Goal: Book appointment/travel/reservation

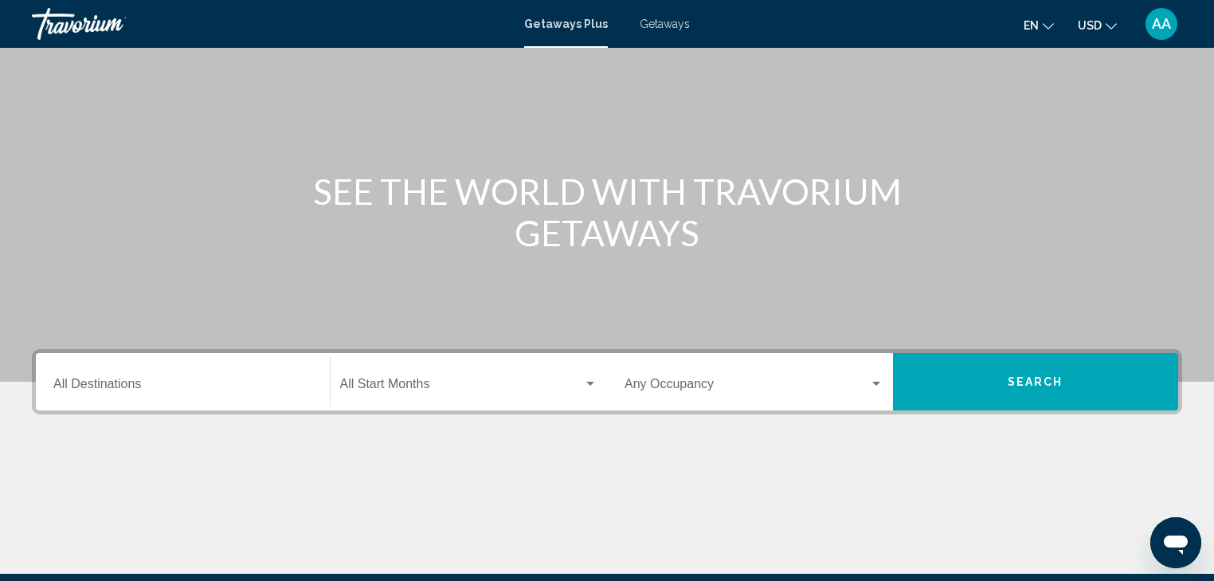
scroll to position [92, 0]
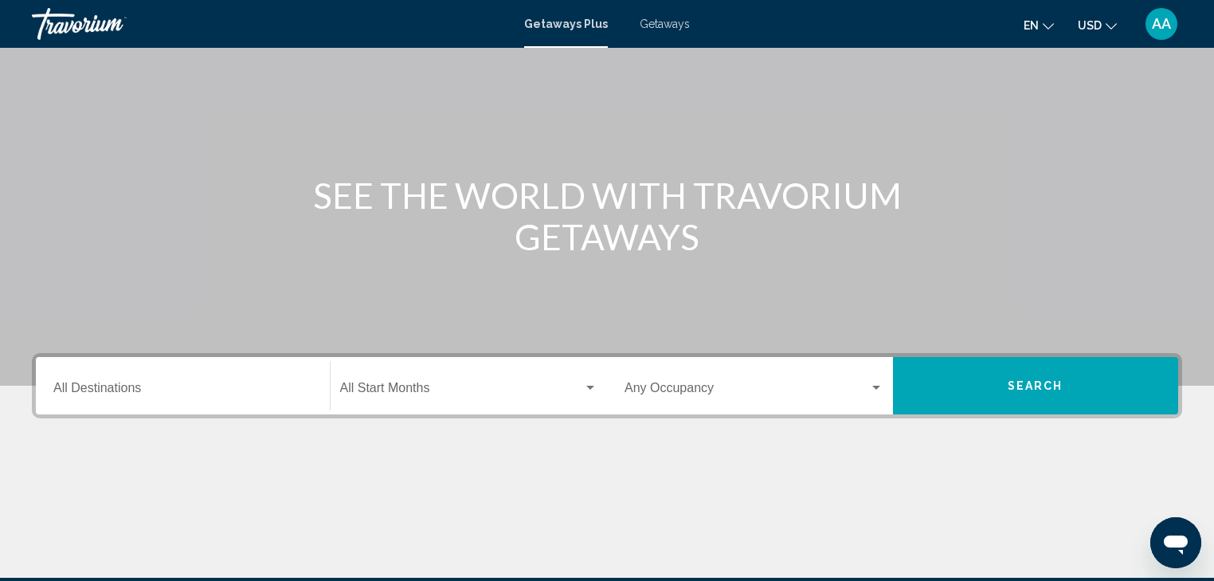
click at [650, 20] on span "Getaways" at bounding box center [665, 24] width 50 height 13
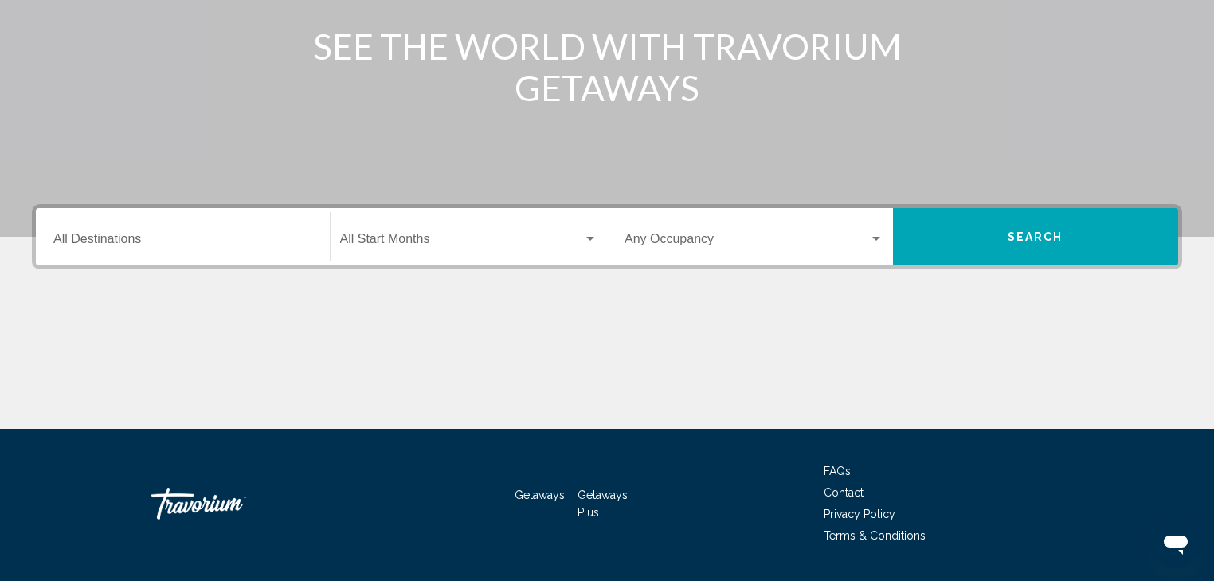
scroll to position [255, 0]
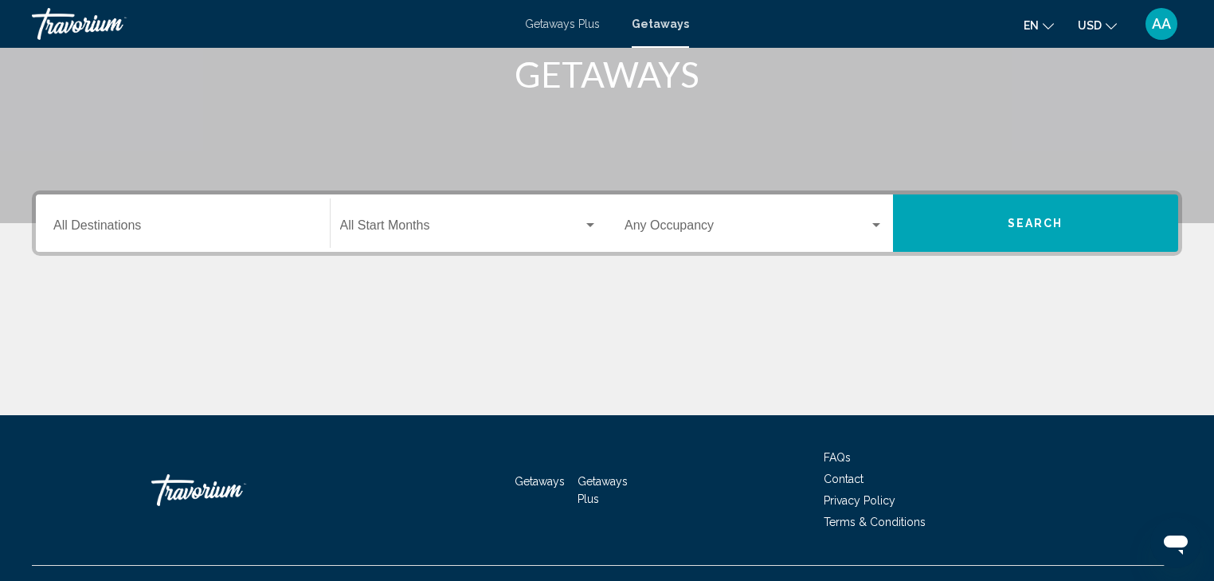
click at [197, 225] on input "Destination All Destinations" at bounding box center [182, 228] width 259 height 14
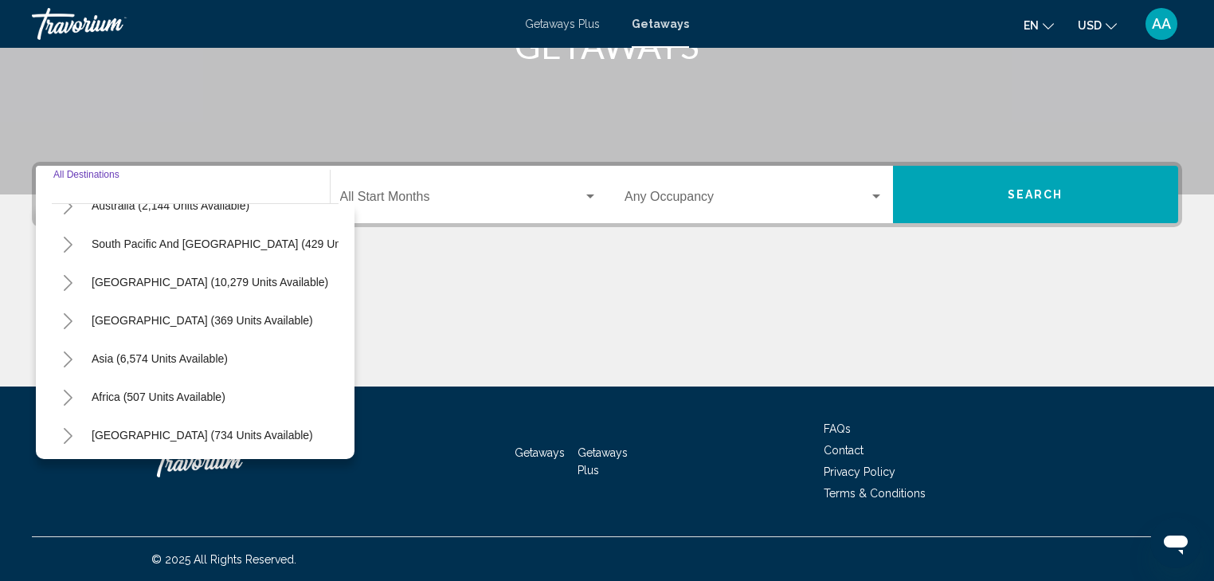
click at [151, 359] on span "Asia (6,574 units available)" at bounding box center [160, 358] width 136 height 13
type input "**********"
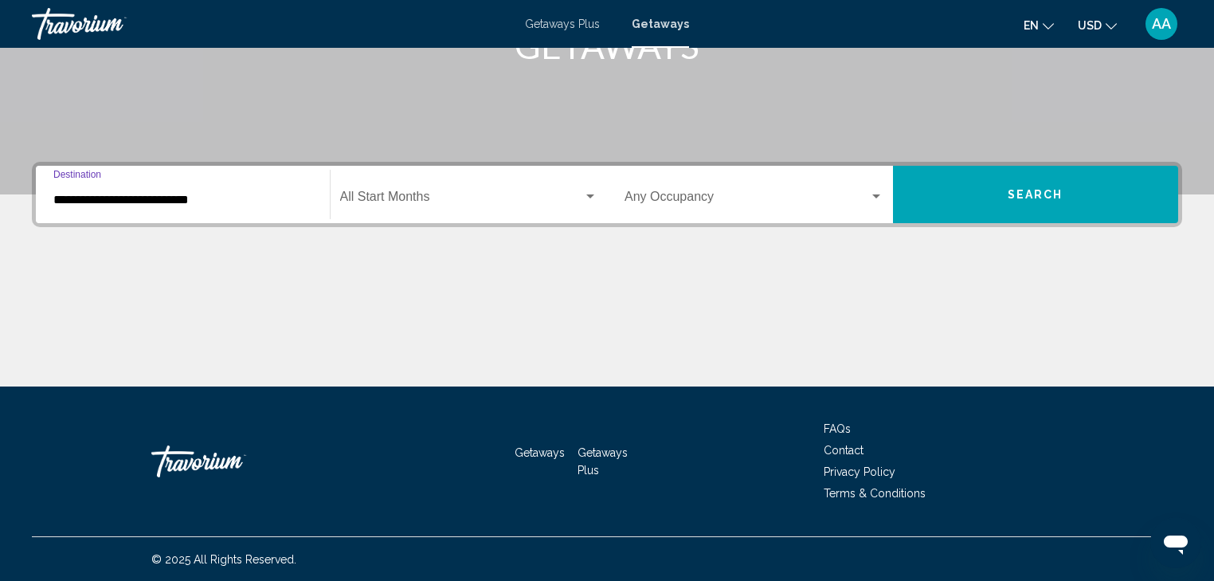
click at [447, 189] on div "Start Month All Start Months" at bounding box center [469, 195] width 258 height 50
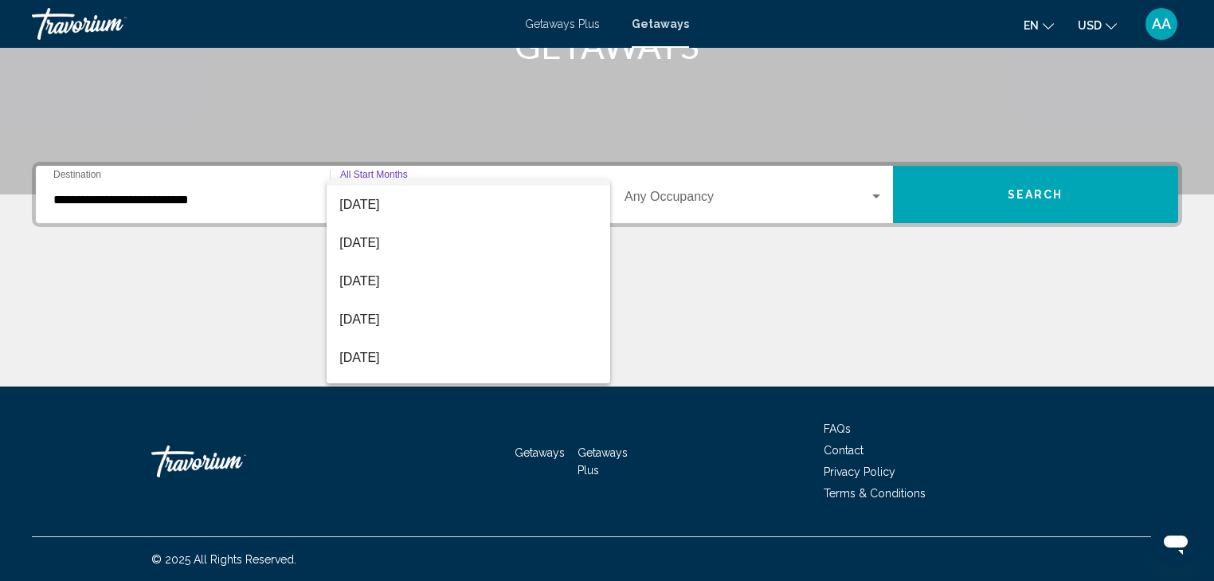
scroll to position [64, 0]
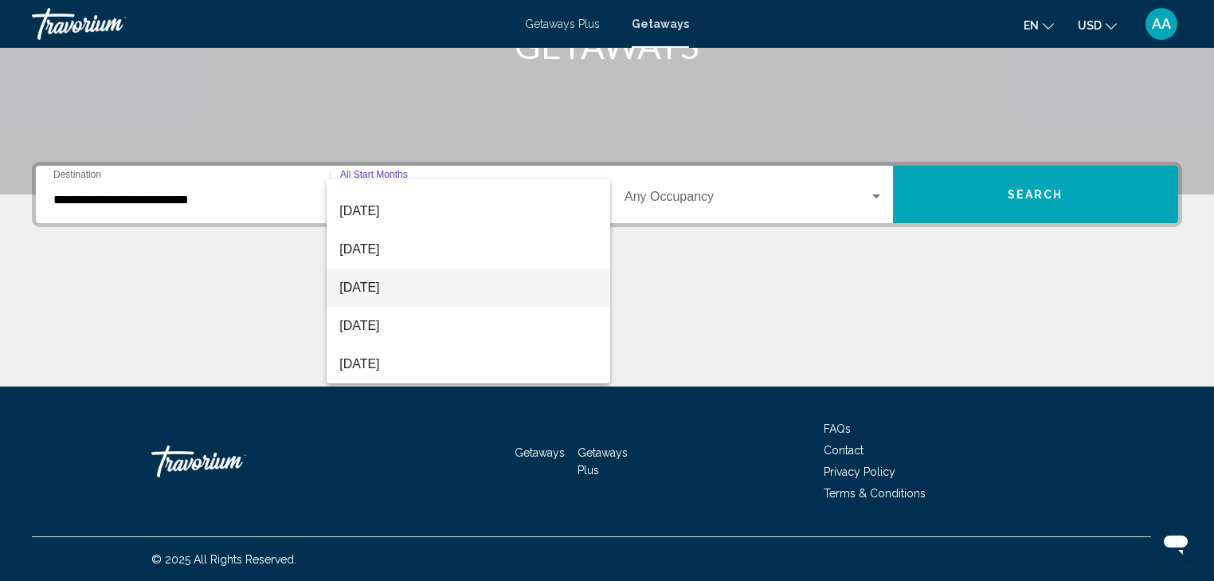
click at [398, 284] on span "[DATE]" at bounding box center [468, 287] width 258 height 38
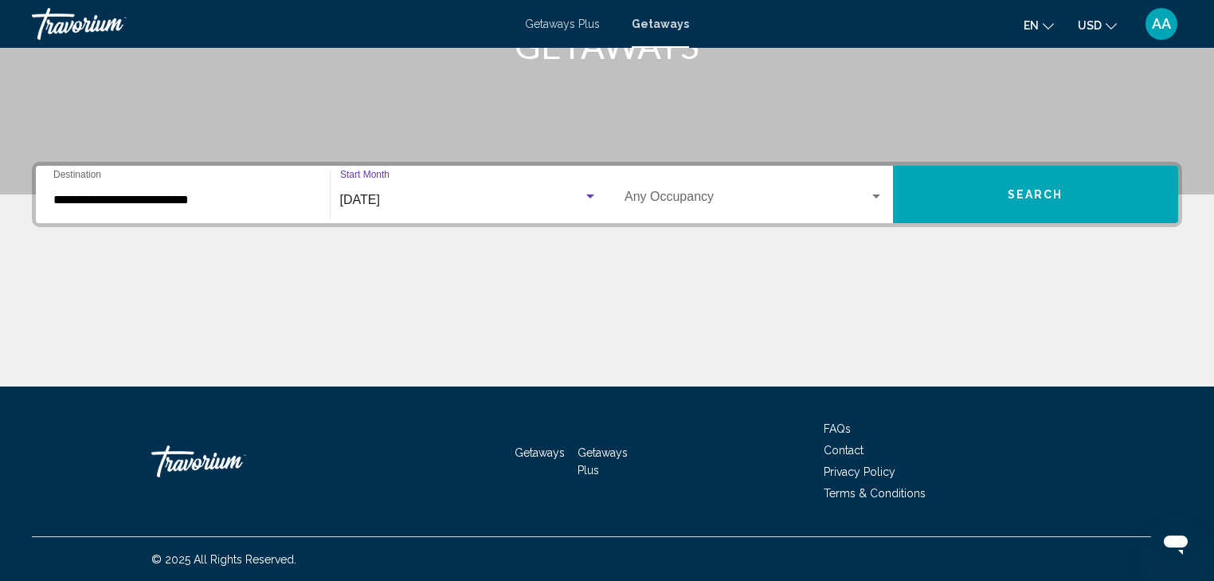
click at [380, 201] on span "[DATE]" at bounding box center [360, 200] width 40 height 14
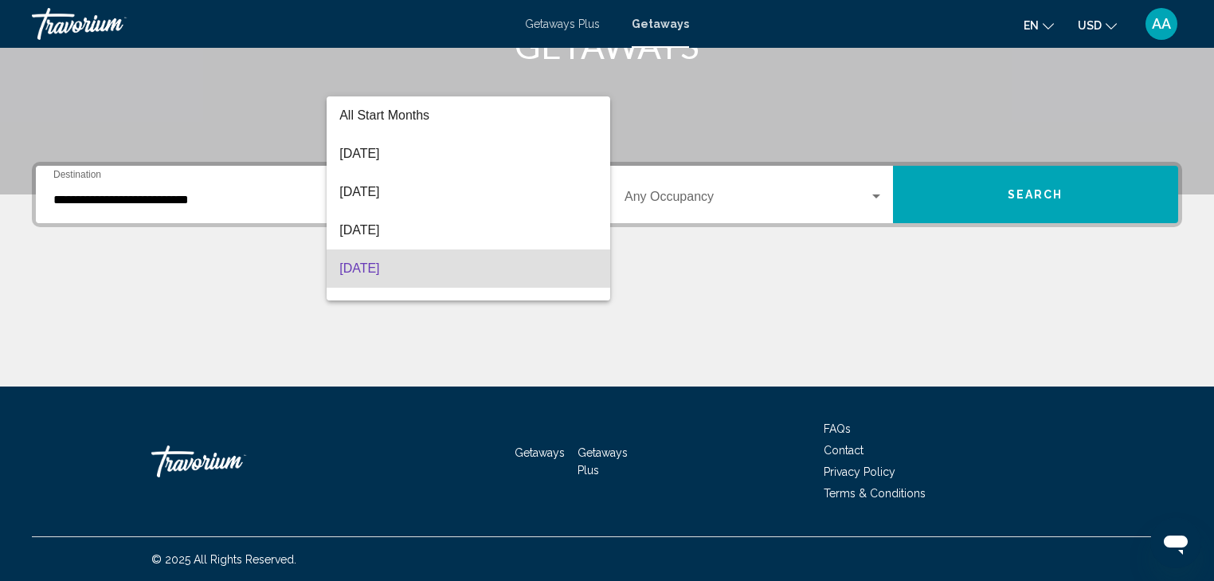
scroll to position [70, 0]
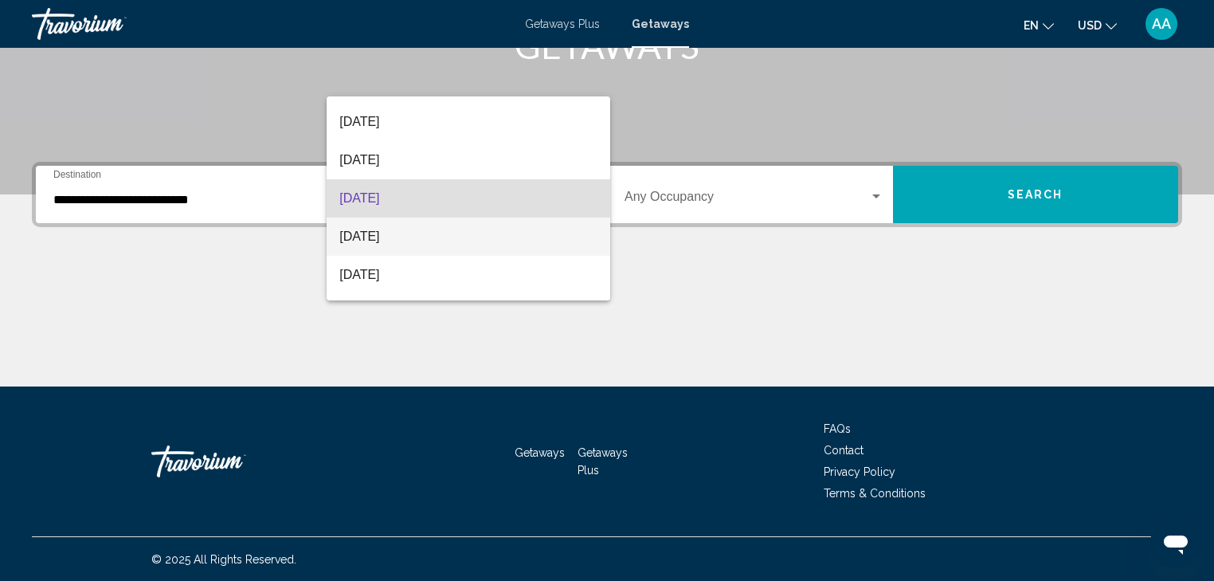
click at [387, 242] on span "[DATE]" at bounding box center [468, 236] width 258 height 38
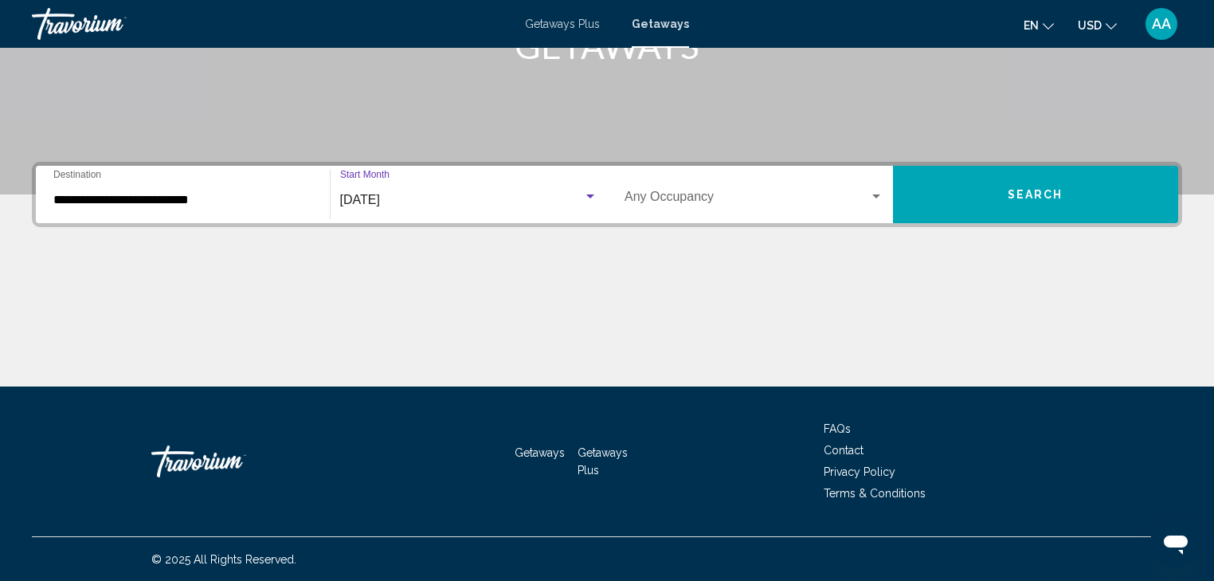
click at [874, 191] on div "Search widget" at bounding box center [876, 196] width 14 height 13
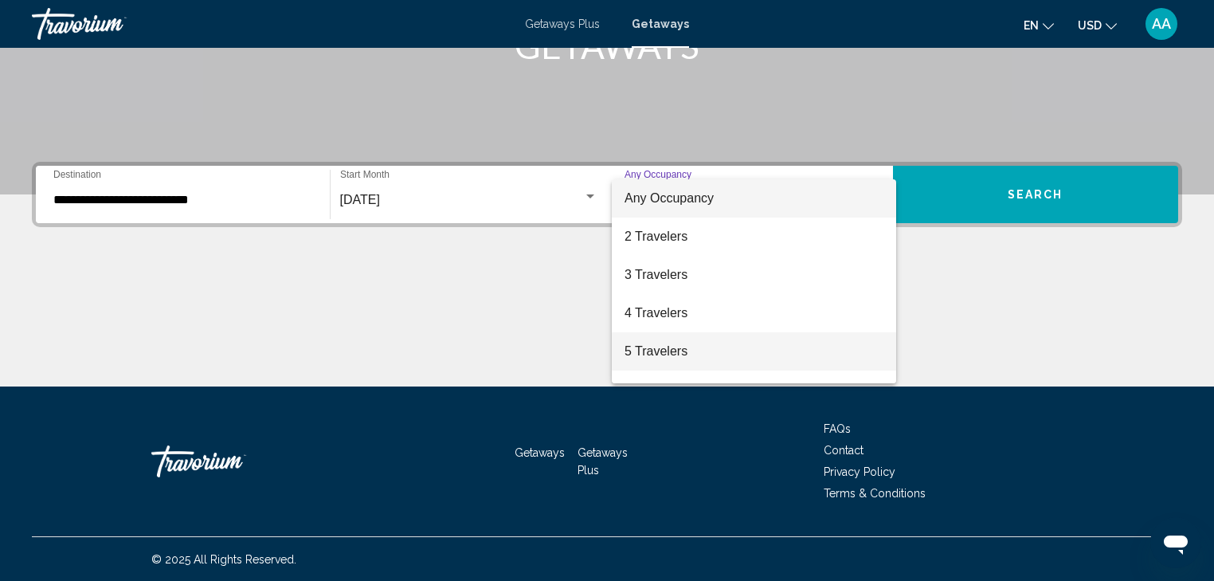
click at [683, 338] on span "5 Travelers" at bounding box center [753, 351] width 259 height 38
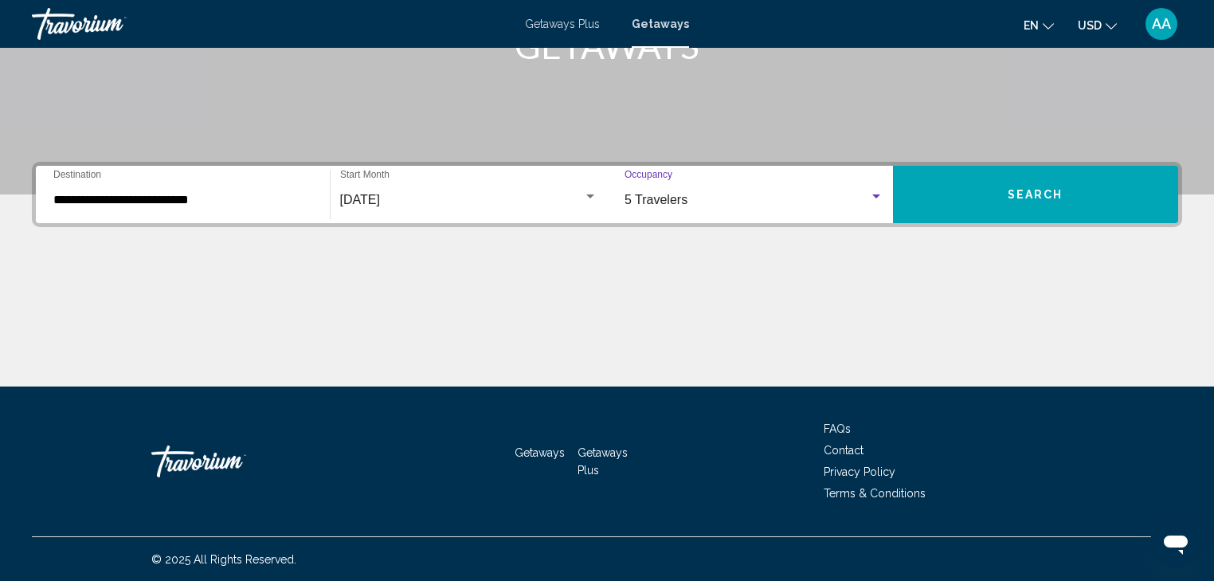
click at [1014, 198] on span "Search" at bounding box center [1036, 195] width 56 height 13
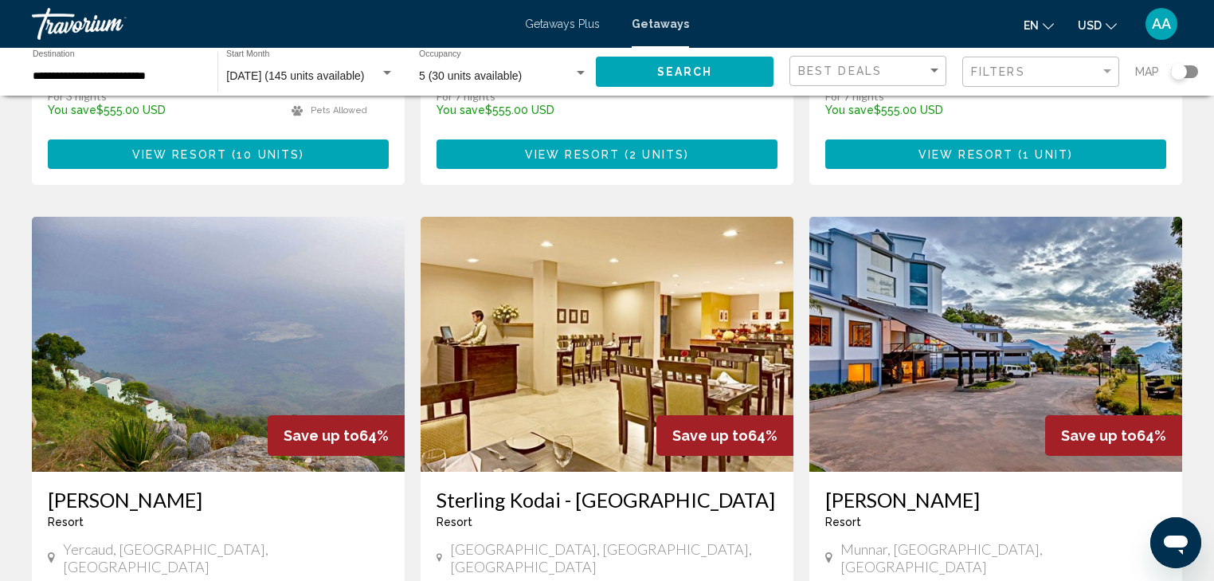
scroll to position [1912, 0]
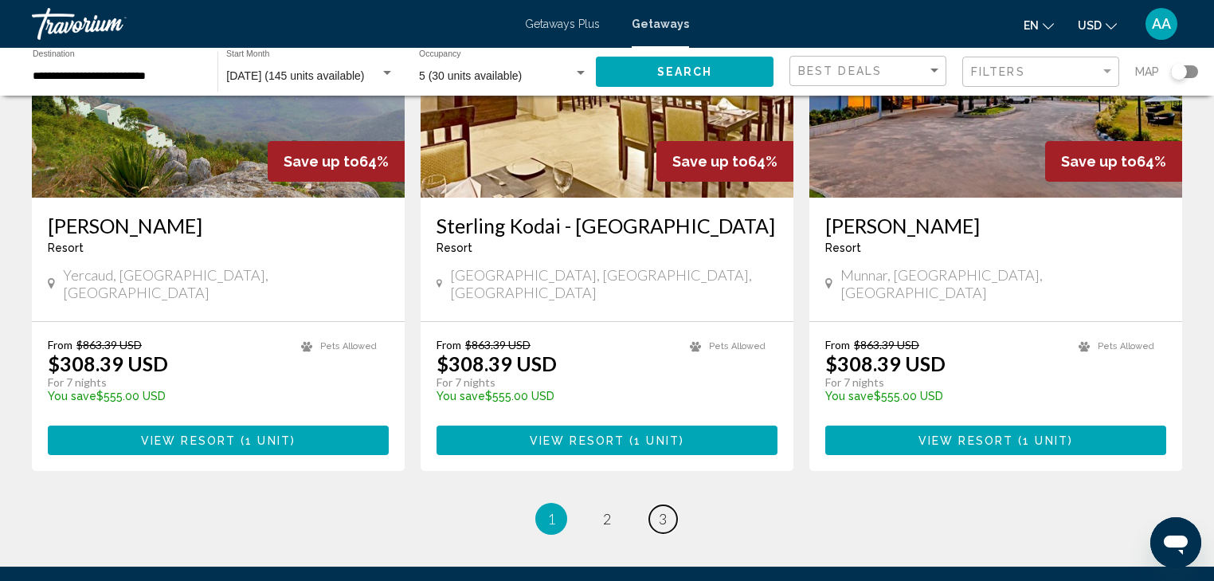
click at [663, 510] on span "3" at bounding box center [663, 519] width 8 height 18
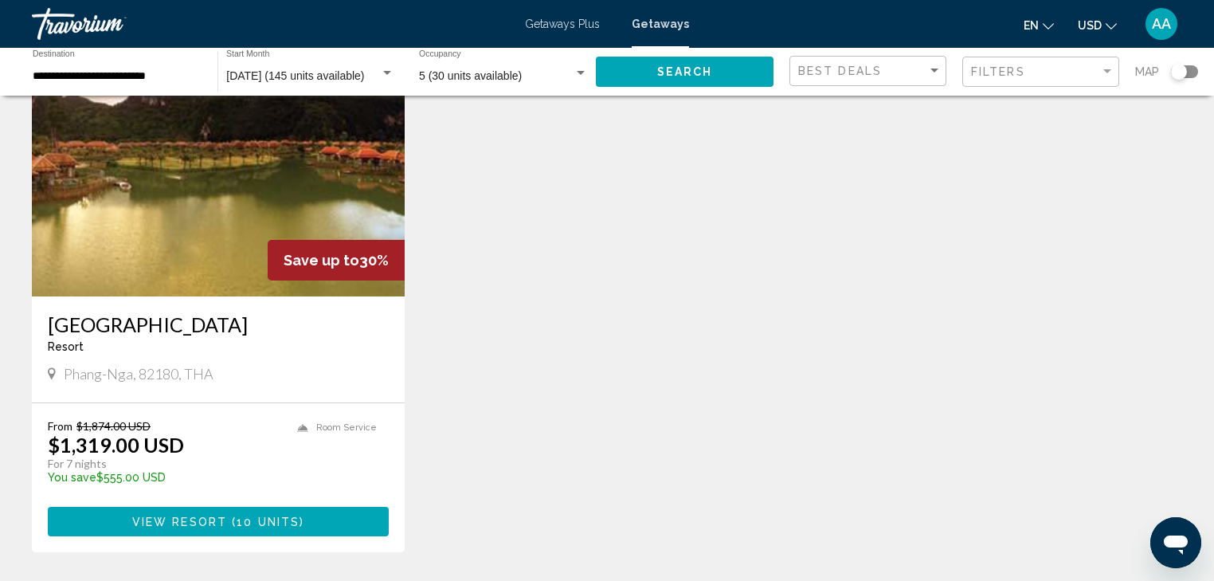
scroll to position [127, 0]
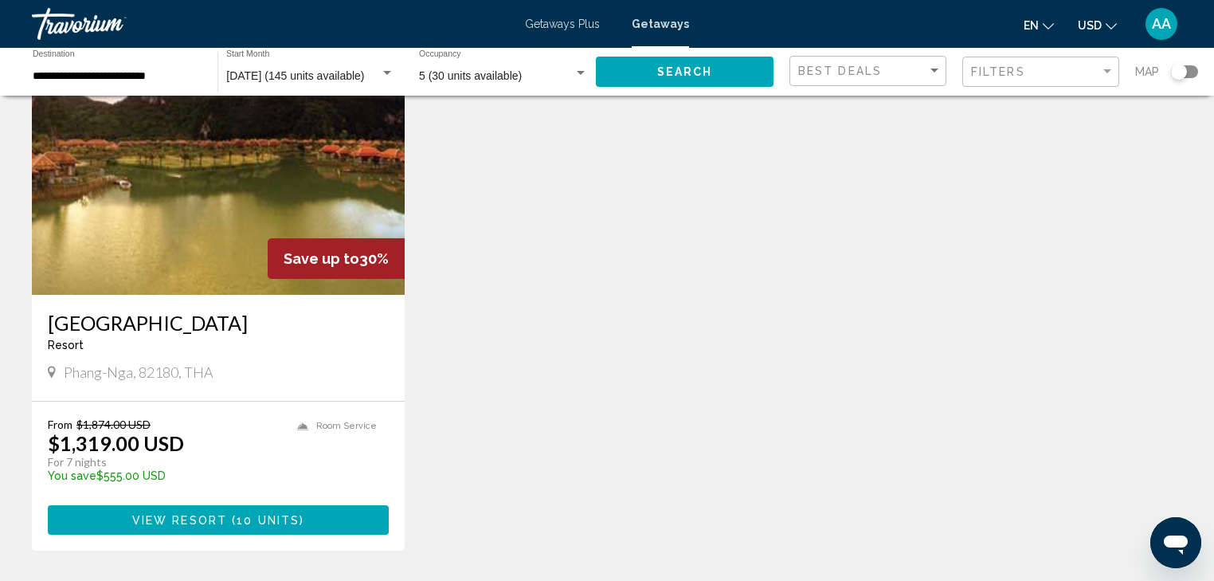
click at [113, 323] on h3 "[GEOGRAPHIC_DATA]" at bounding box center [218, 323] width 341 height 24
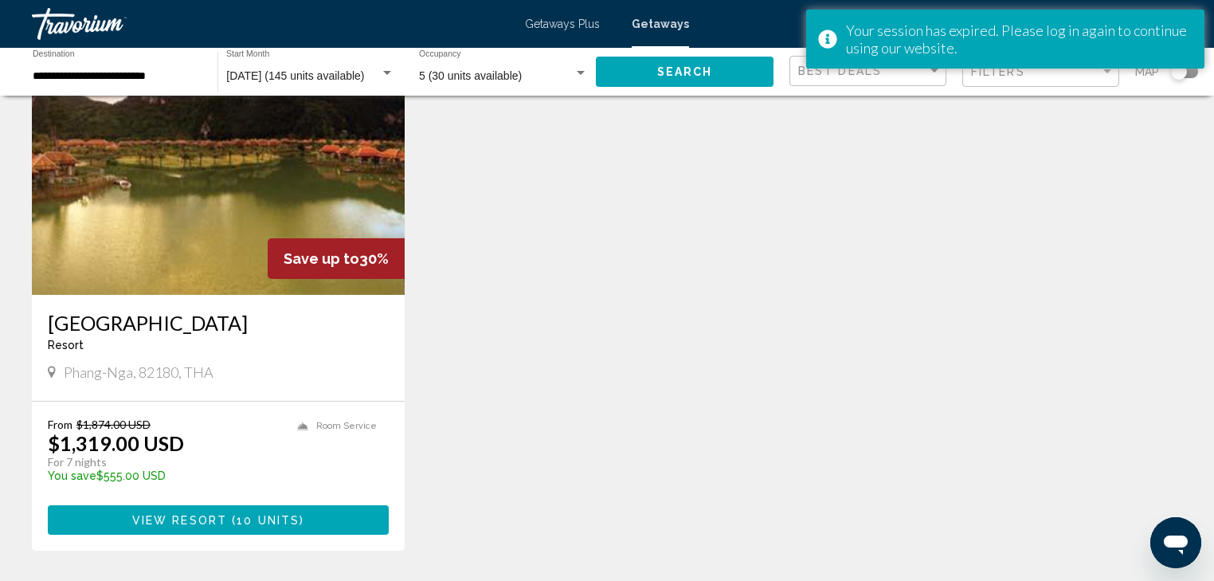
click at [142, 316] on h3 "[GEOGRAPHIC_DATA]" at bounding box center [218, 323] width 341 height 24
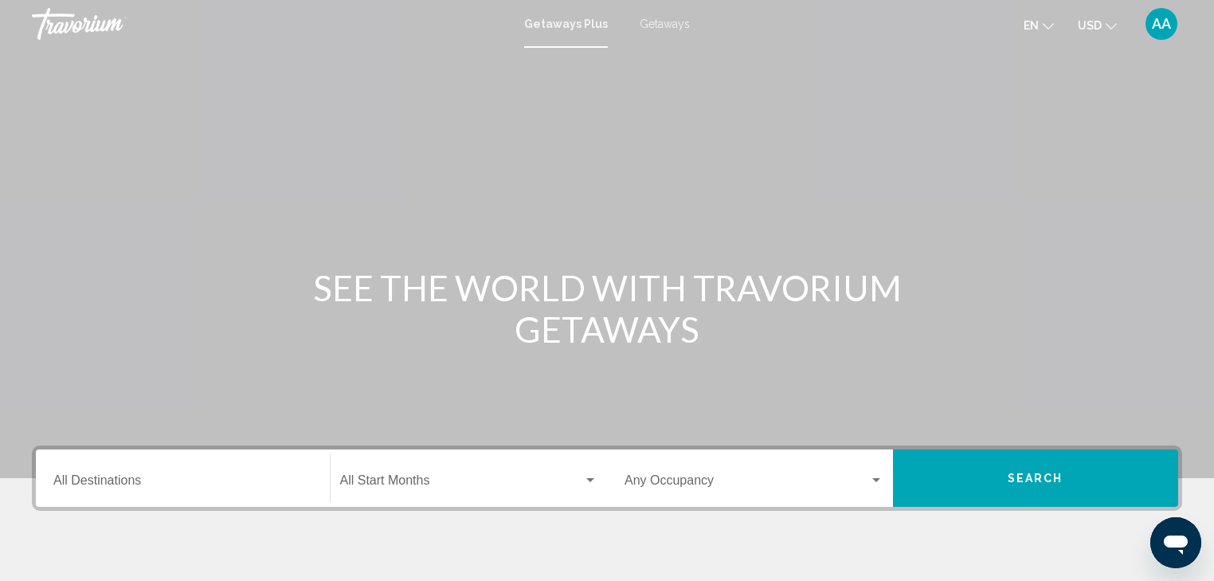
click at [653, 33] on div "Getaways Plus Getaways en English Español Français Italiano Português русский U…" at bounding box center [607, 23] width 1214 height 33
click at [653, 30] on div "Getaways Plus Getaways en English Español Français Italiano Português русский U…" at bounding box center [607, 23] width 1214 height 33
click at [651, 24] on span "Getaways" at bounding box center [665, 24] width 50 height 13
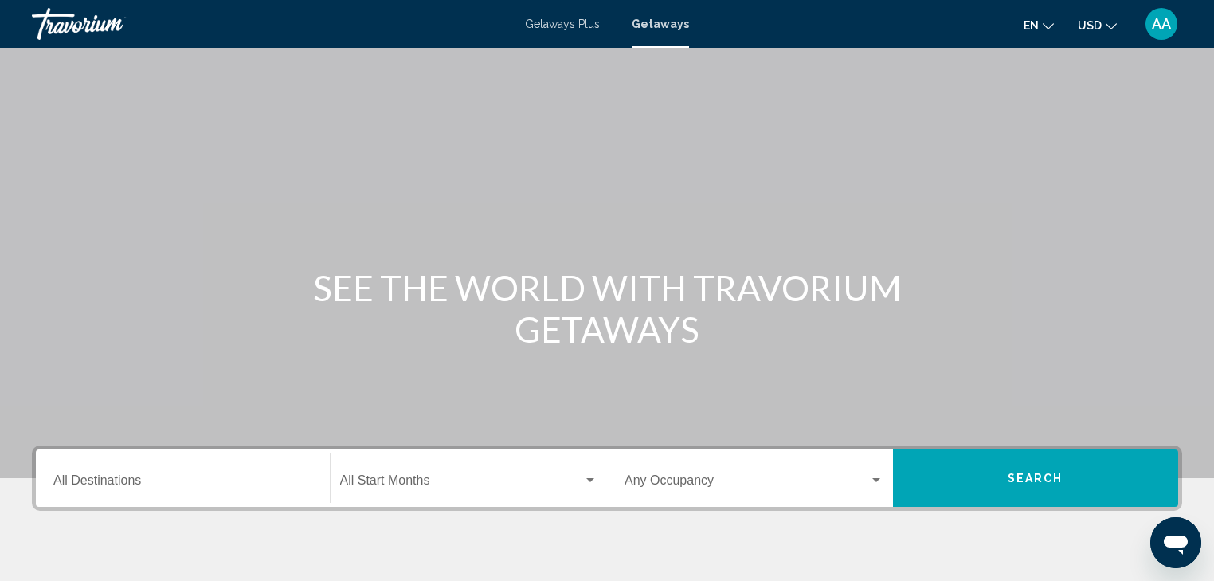
scroll to position [191, 0]
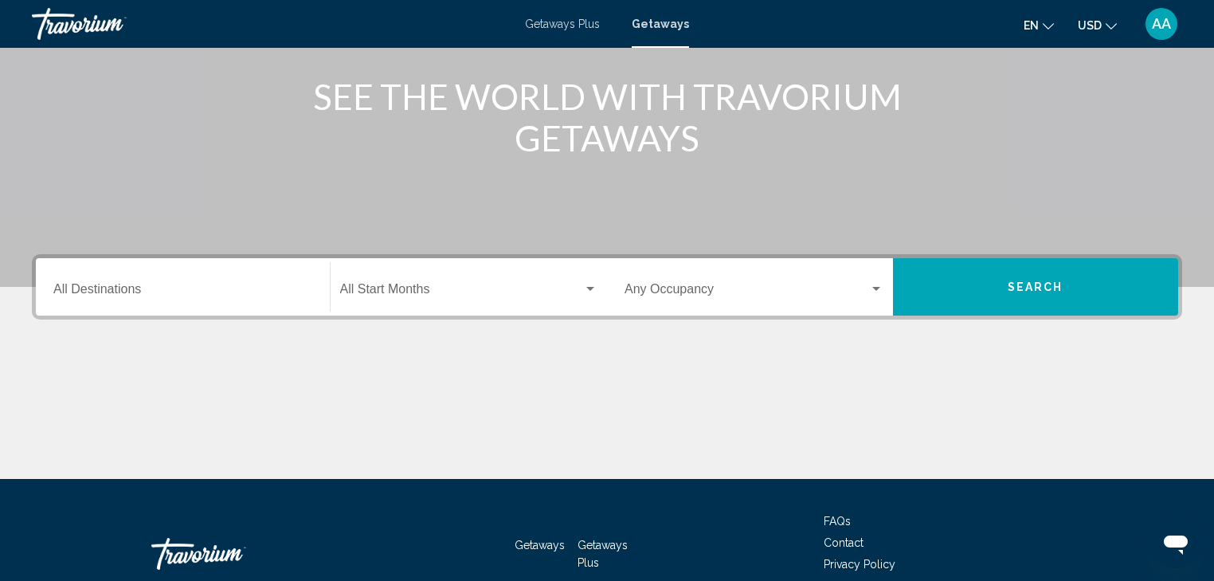
click at [108, 282] on div "Destination All Destinations" at bounding box center [182, 287] width 259 height 50
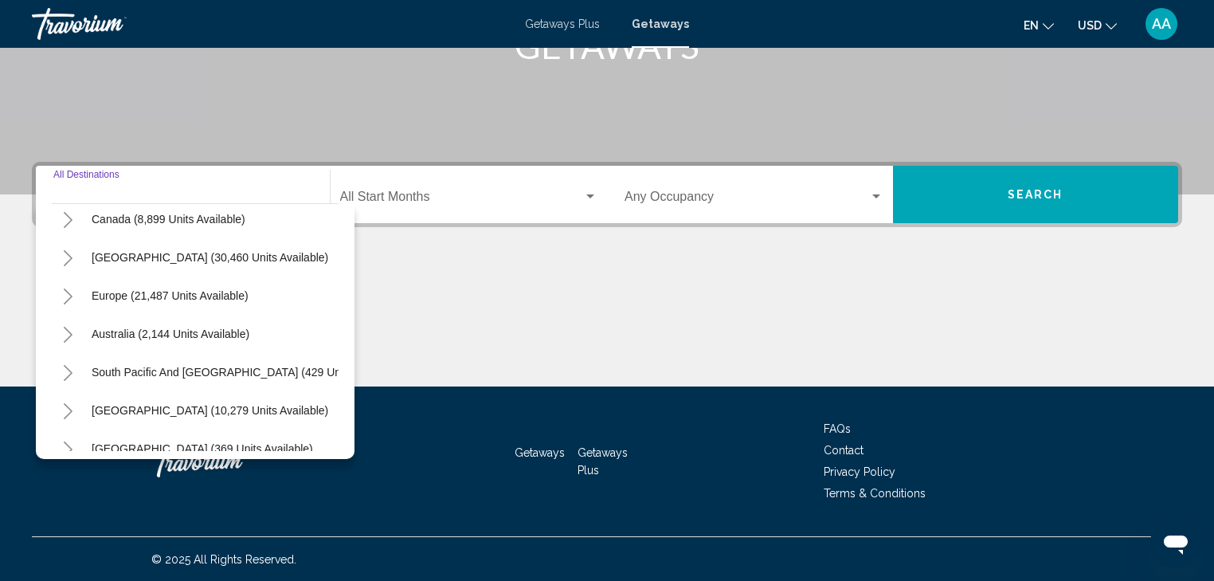
scroll to position [127, 0]
click at [107, 293] on span "Europe (21,487 units available)" at bounding box center [170, 294] width 157 height 13
type input "**********"
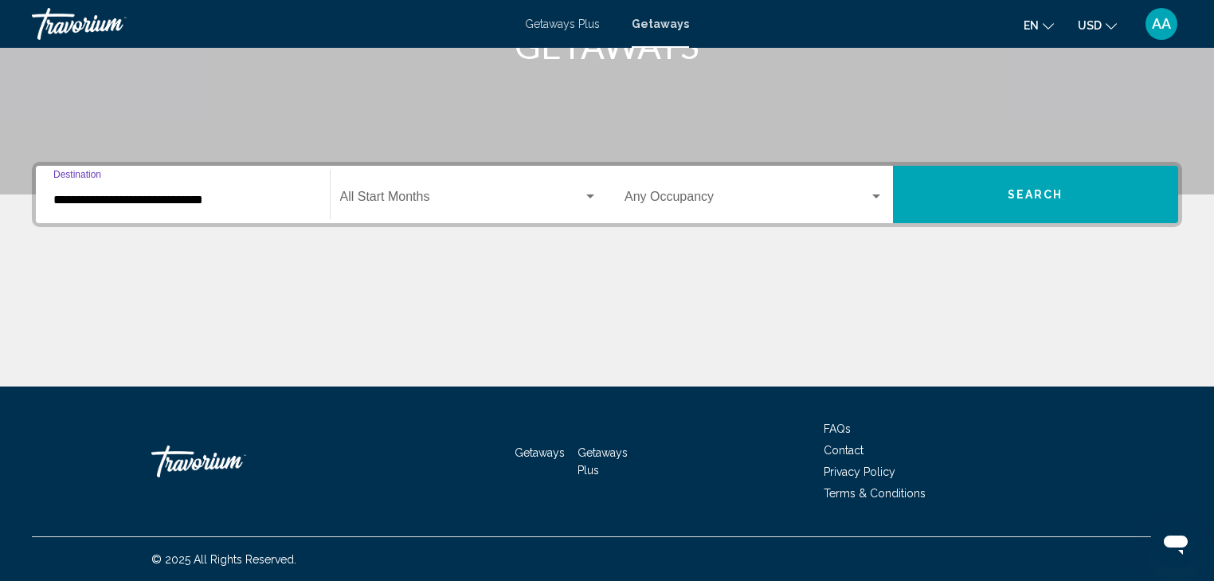
click at [429, 187] on div "Start Month All Start Months" at bounding box center [469, 195] width 258 height 50
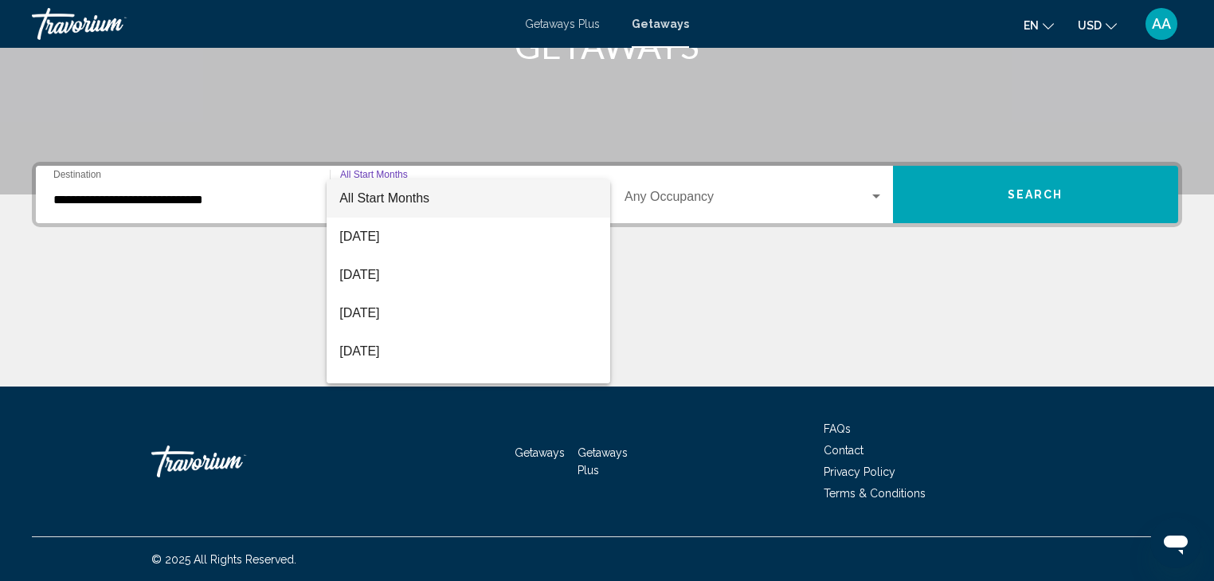
scroll to position [64, 0]
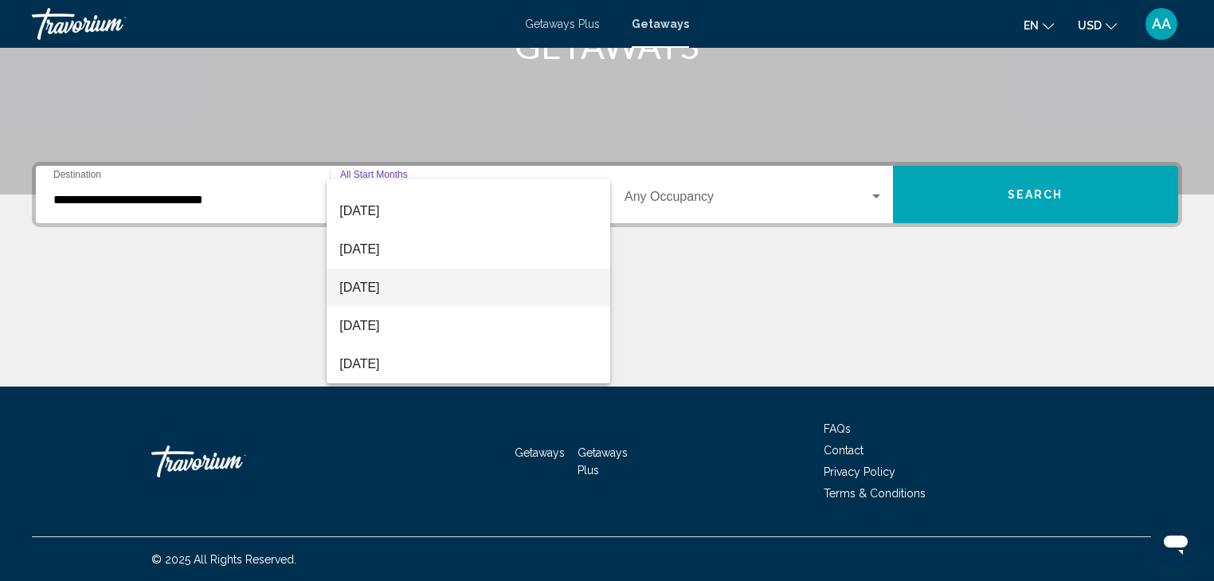
click at [393, 290] on span "[DATE]" at bounding box center [468, 287] width 258 height 38
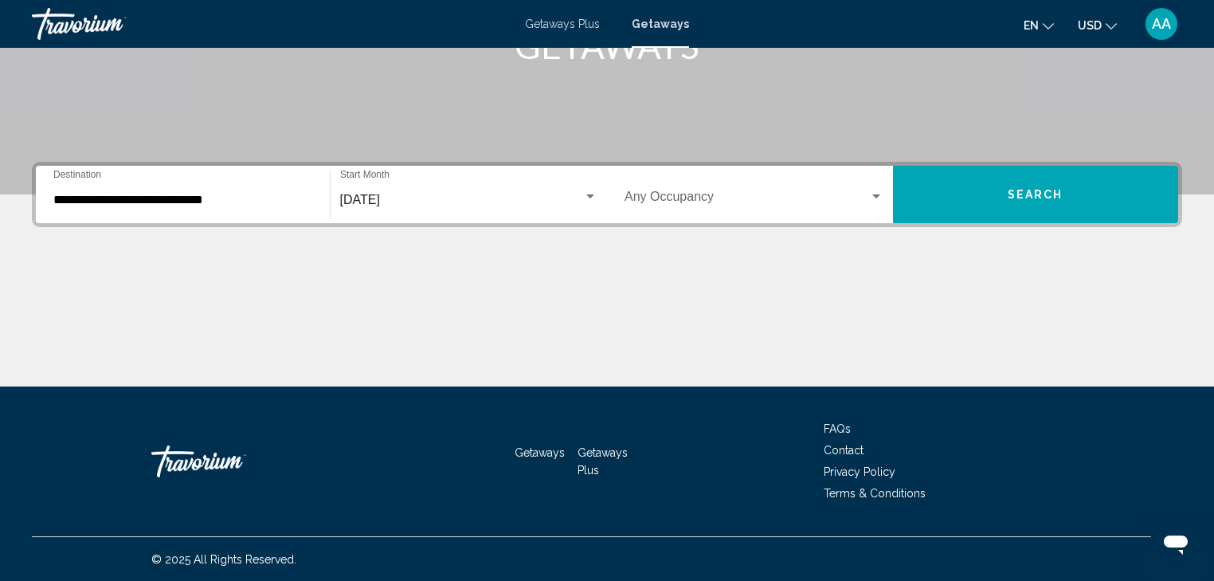
click at [793, 213] on div "Occupancy Any Occupancy" at bounding box center [753, 195] width 259 height 50
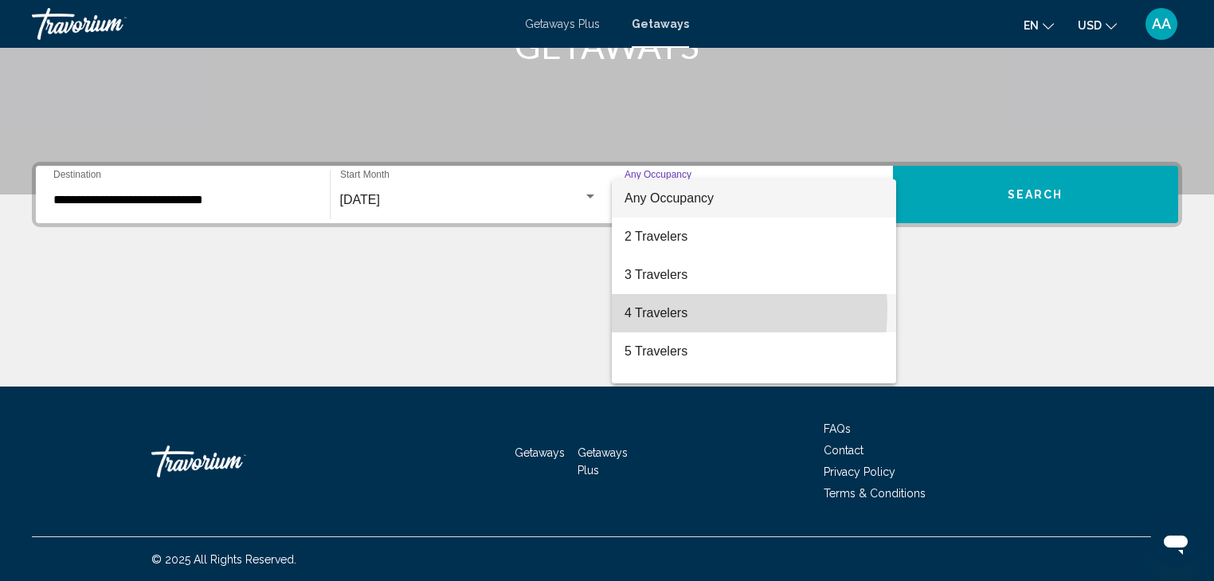
click at [679, 310] on span "4 Travelers" at bounding box center [753, 313] width 259 height 38
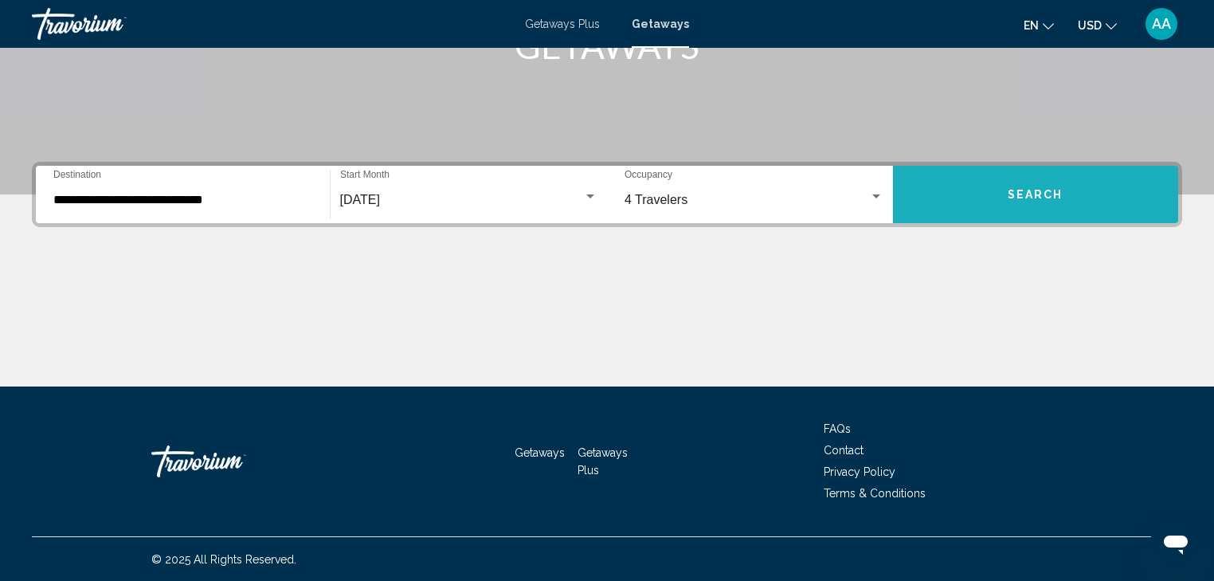
click at [1039, 185] on button "Search" at bounding box center [1036, 194] width 286 height 57
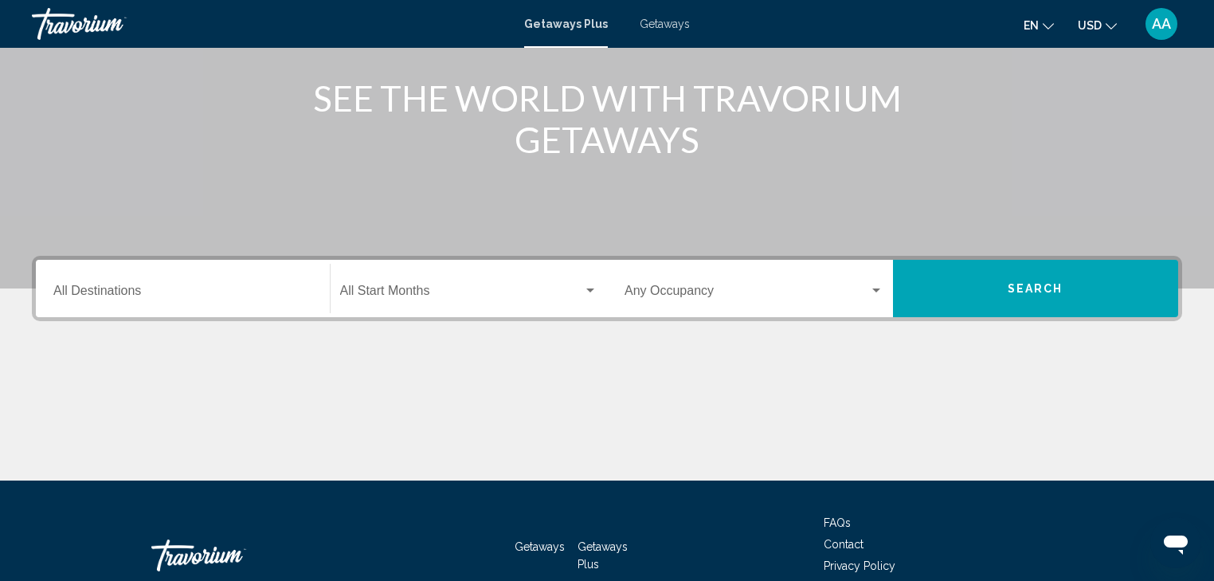
scroll to position [92, 0]
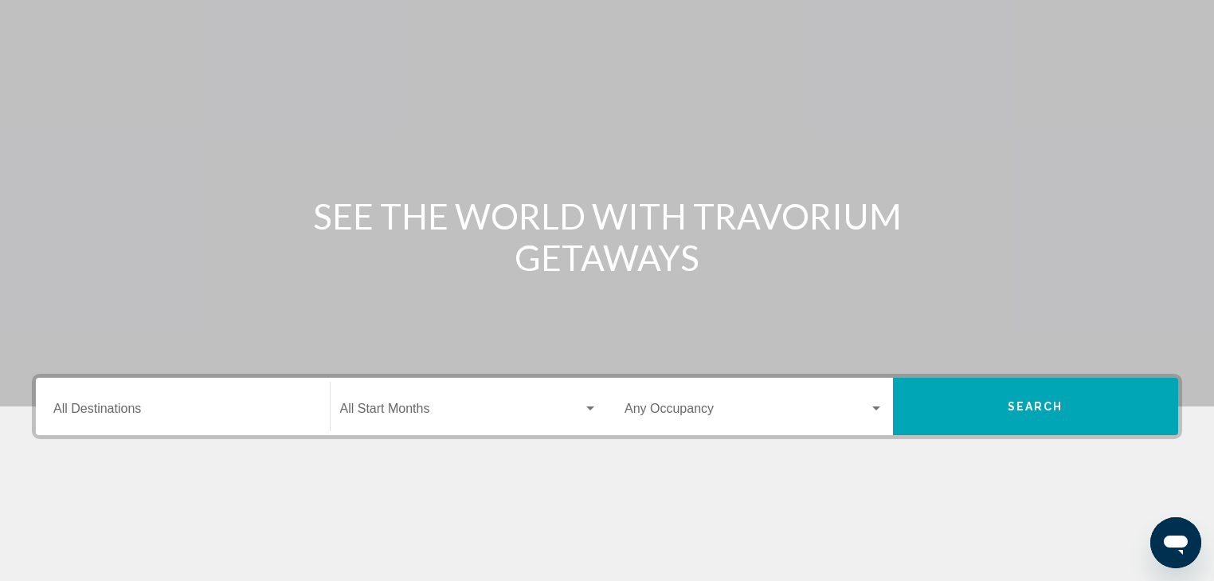
scroll to position [191, 0]
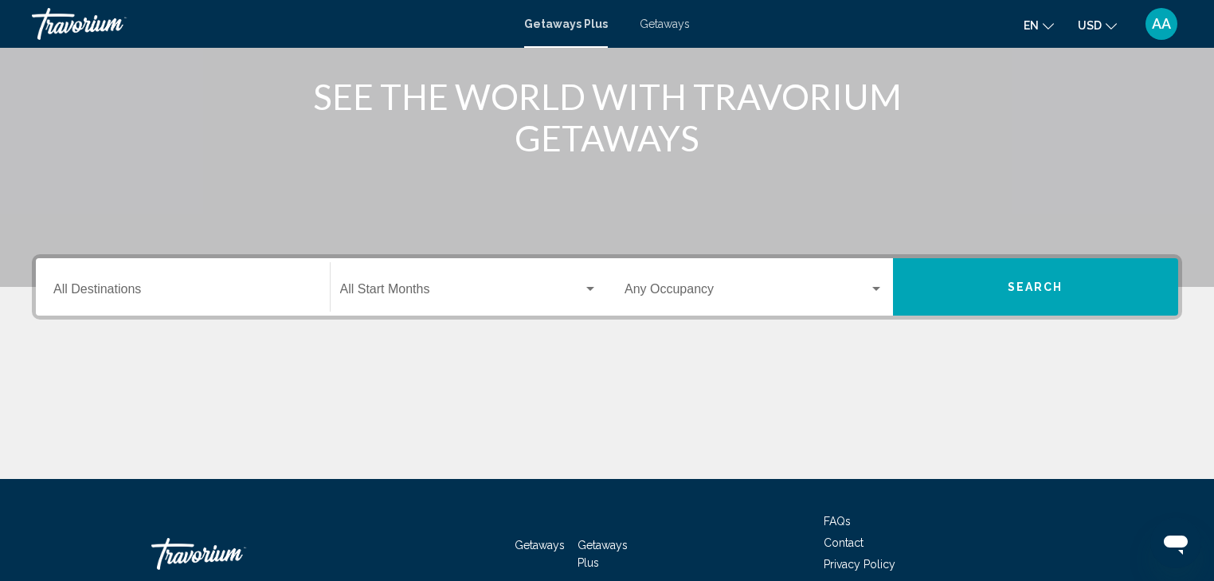
click at [147, 274] on div "Destination All Destinations" at bounding box center [182, 287] width 259 height 50
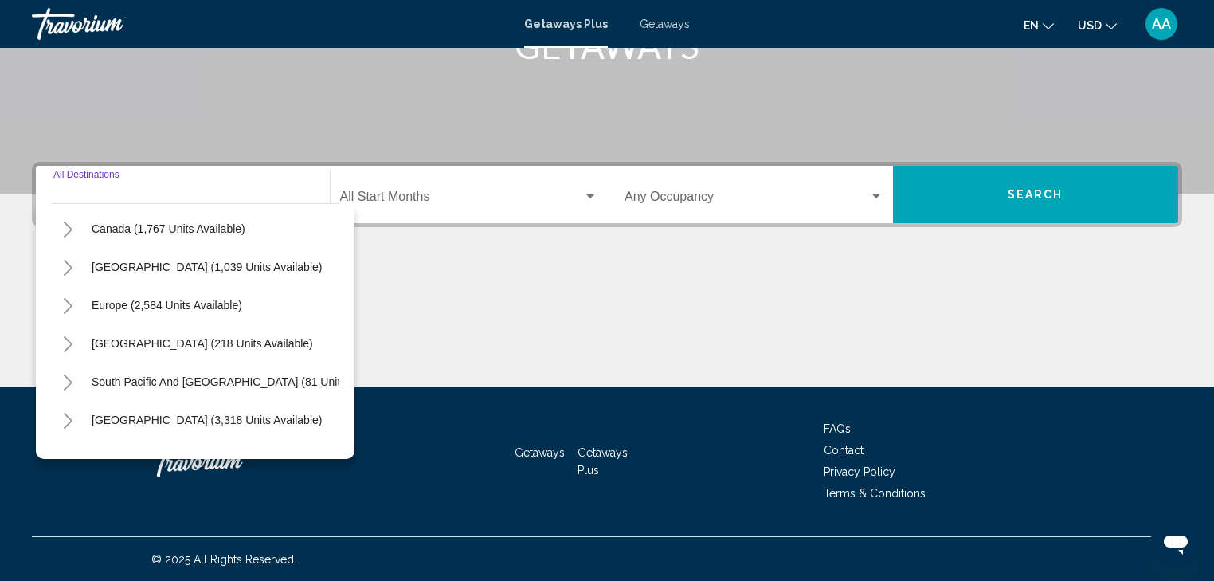
scroll to position [127, 0]
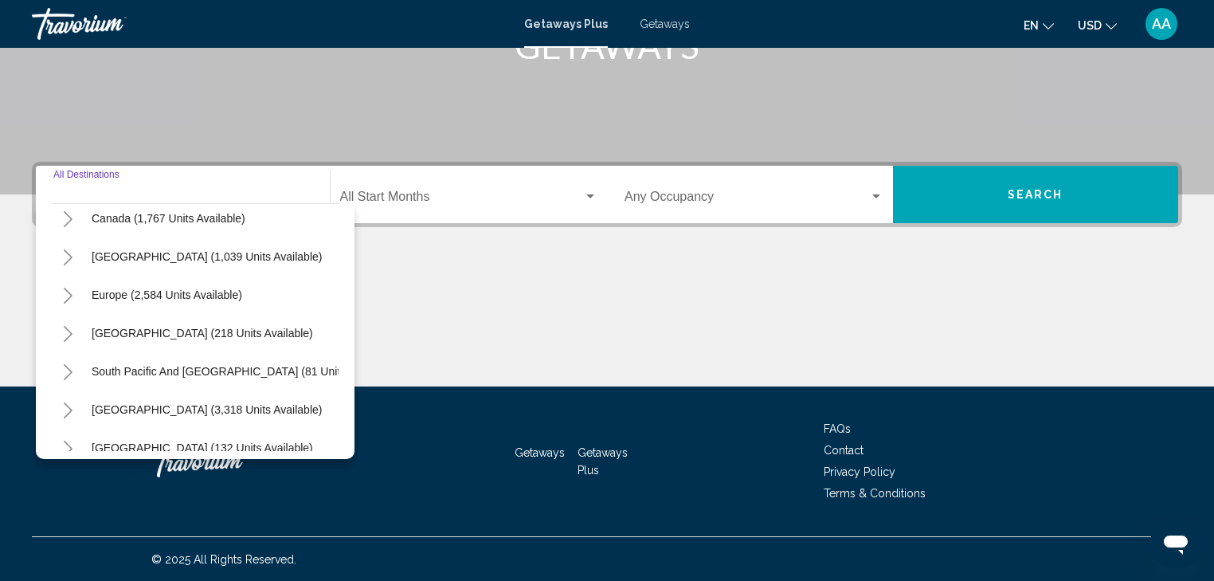
click at [121, 333] on span "Australia (218 units available)" at bounding box center [202, 333] width 221 height 13
type input "**********"
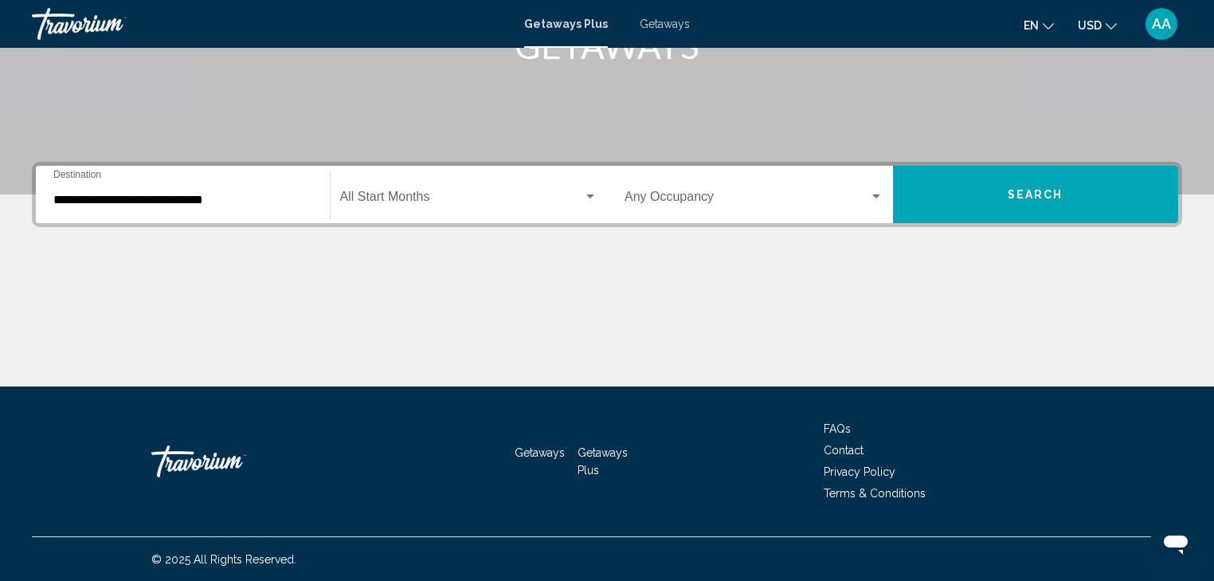
click at [652, 29] on span "Getaways" at bounding box center [665, 24] width 50 height 13
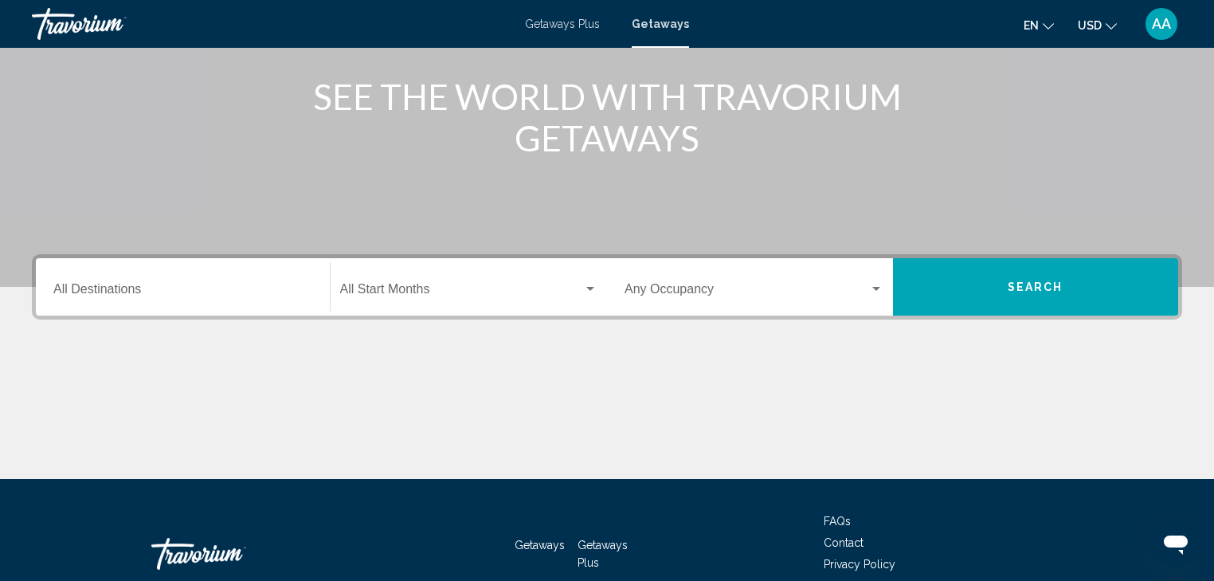
click at [186, 279] on div "Destination All Destinations" at bounding box center [182, 287] width 259 height 50
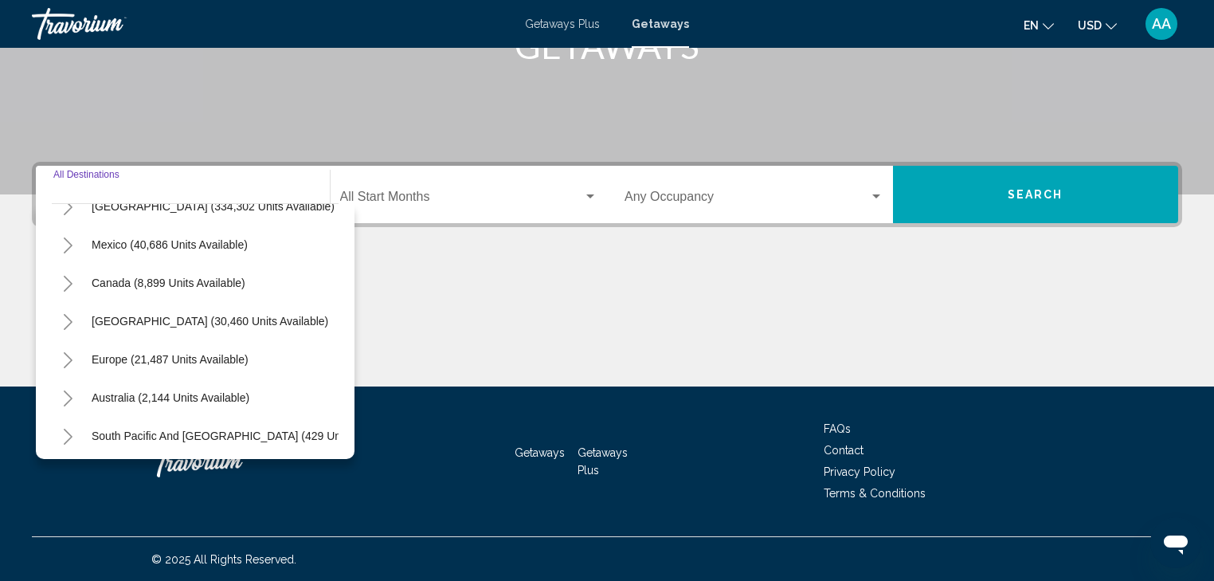
scroll to position [64, 0]
click at [139, 356] on span "Europe (21,487 units available)" at bounding box center [170, 358] width 157 height 13
type input "**********"
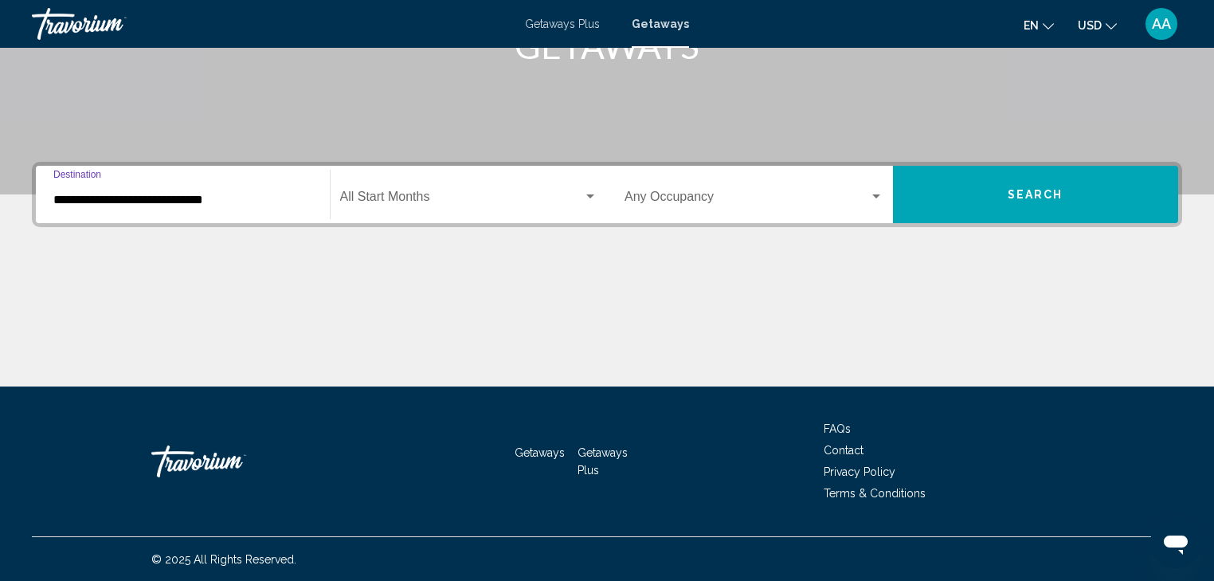
click at [665, 199] on span "Search widget" at bounding box center [746, 200] width 245 height 14
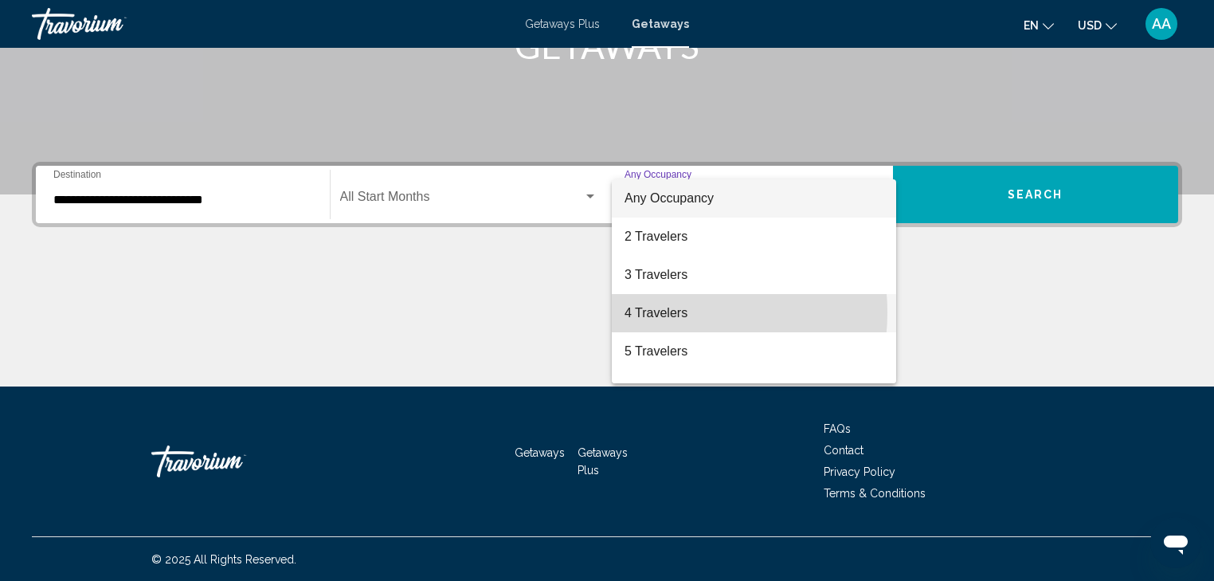
click at [666, 312] on span "4 Travelers" at bounding box center [753, 313] width 259 height 38
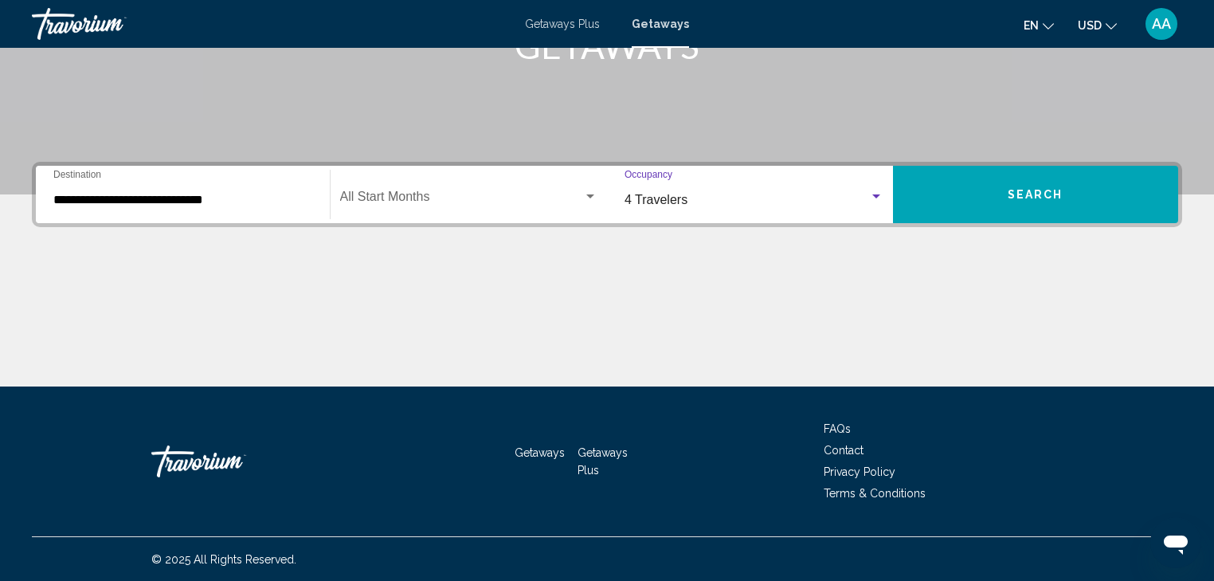
click at [467, 179] on div "Start Month All Start Months" at bounding box center [469, 195] width 258 height 50
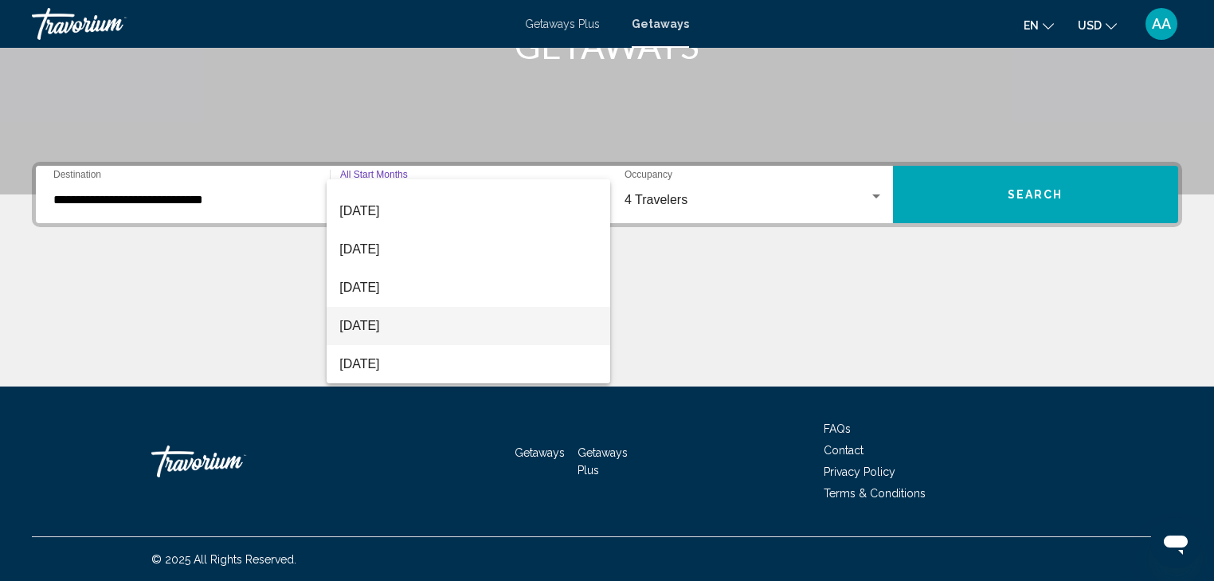
click at [389, 322] on span "[DATE]" at bounding box center [468, 326] width 258 height 38
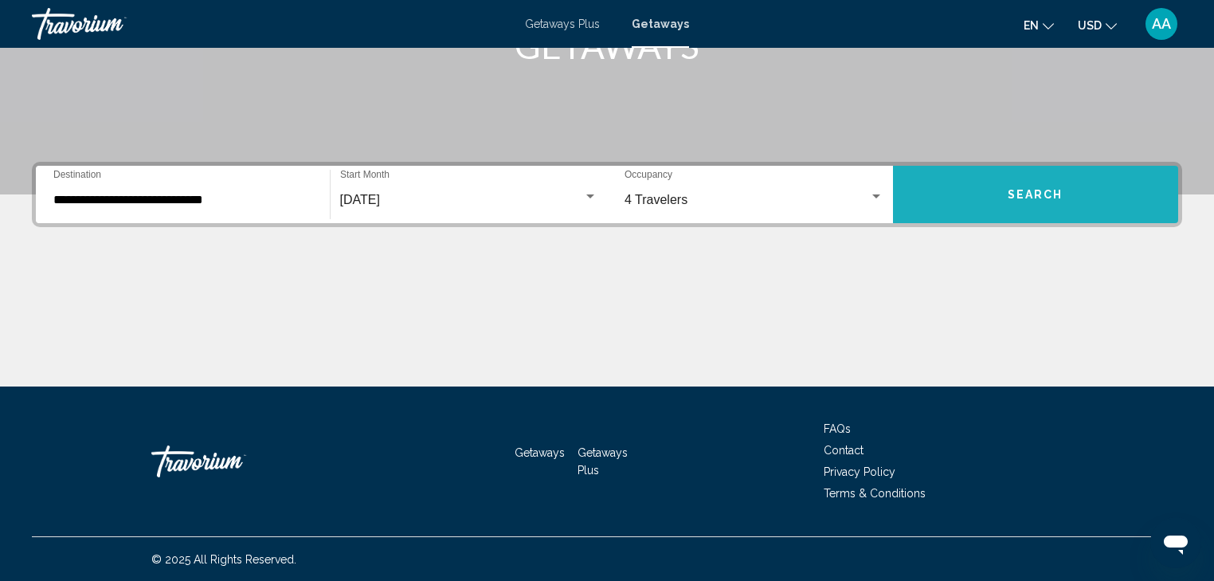
click at [1026, 190] on span "Search" at bounding box center [1036, 195] width 56 height 13
